Goal: Check status: Check status

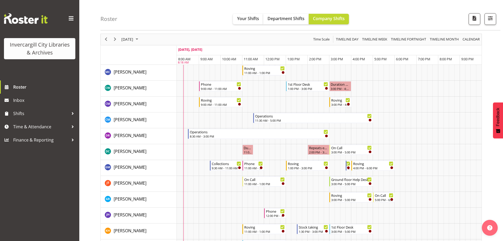
scroll to position [26, 0]
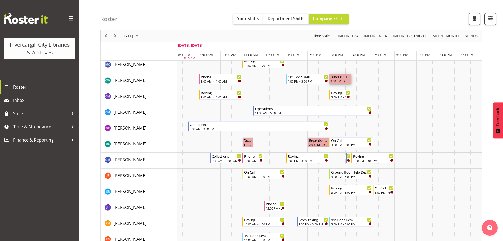
click at [344, 78] on div "Duration 1 hours - [PERSON_NAME]" at bounding box center [341, 76] width 20 height 5
click at [365, 80] on td "Timeline Day of September 18, 2025" at bounding box center [365, 81] width 6 height 16
click at [348, 81] on div "3:00 PM - 4:00 PM" at bounding box center [341, 81] width 20 height 4
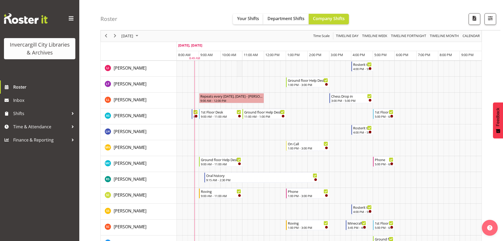
scroll to position [238, 0]
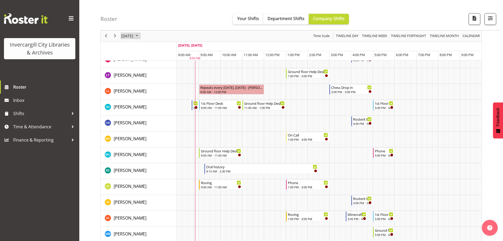
click at [140, 36] on span "September 2025" at bounding box center [137, 36] width 6 height 7
click at [134, 94] on span "22" at bounding box center [135, 94] width 8 height 8
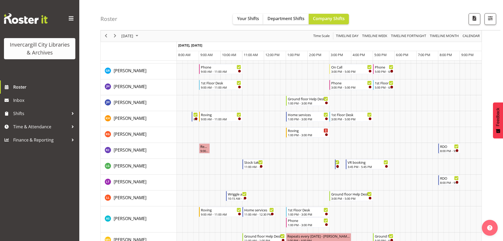
scroll to position [132, 0]
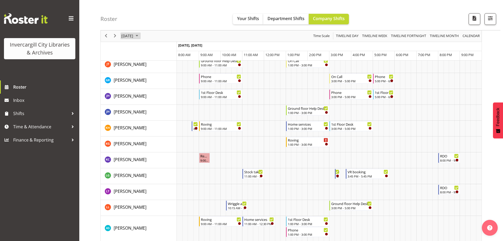
click at [140, 36] on span "September 2025" at bounding box center [137, 36] width 6 height 7
click at [142, 93] on span "23" at bounding box center [144, 94] width 8 height 8
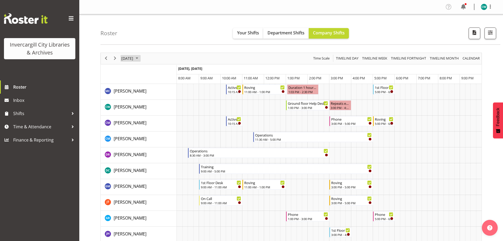
click at [140, 58] on span "September 2025" at bounding box center [137, 58] width 6 height 7
click at [161, 107] on span "18" at bounding box center [161, 108] width 8 height 8
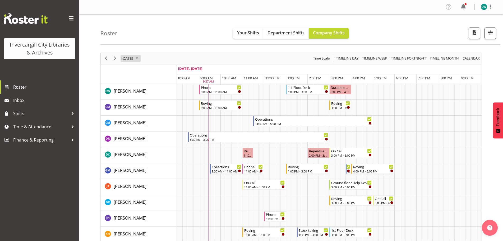
click at [140, 57] on span "September 2025" at bounding box center [137, 58] width 6 height 7
click at [163, 118] on span "25" at bounding box center [161, 117] width 8 height 8
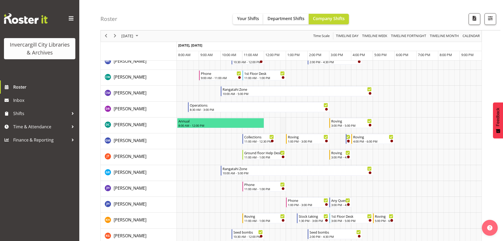
scroll to position [26, 0]
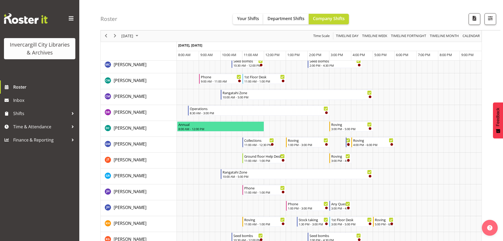
drag, startPoint x: 288, startPoint y: 131, endPoint x: 148, endPoint y: 18, distance: 179.8
click at [148, 18] on div "Roster Your Shifts Department Shifts Company Shifts All Locations [GEOGRAPHIC_D…" at bounding box center [301, 15] width 400 height 30
click at [140, 35] on span "September 2025" at bounding box center [137, 36] width 6 height 7
click at [160, 85] on span "18" at bounding box center [161, 85] width 8 height 8
